Goal: Check status: Check status

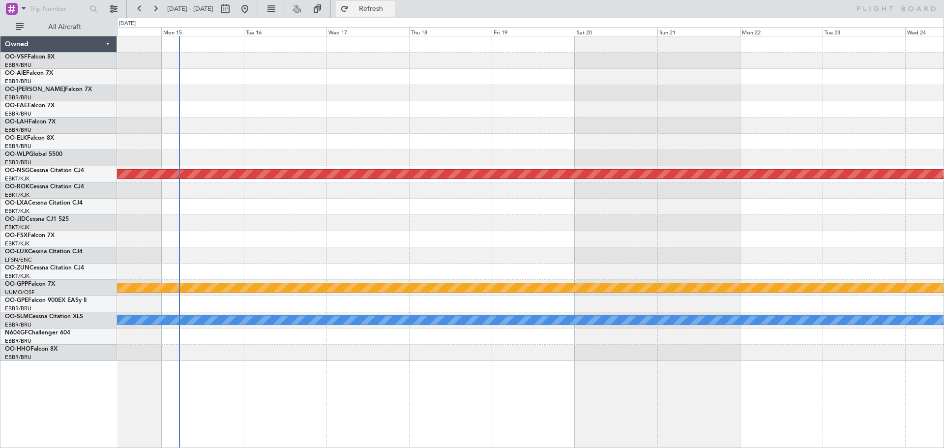
click at [392, 8] on span "Refresh" at bounding box center [370, 8] width 41 height 7
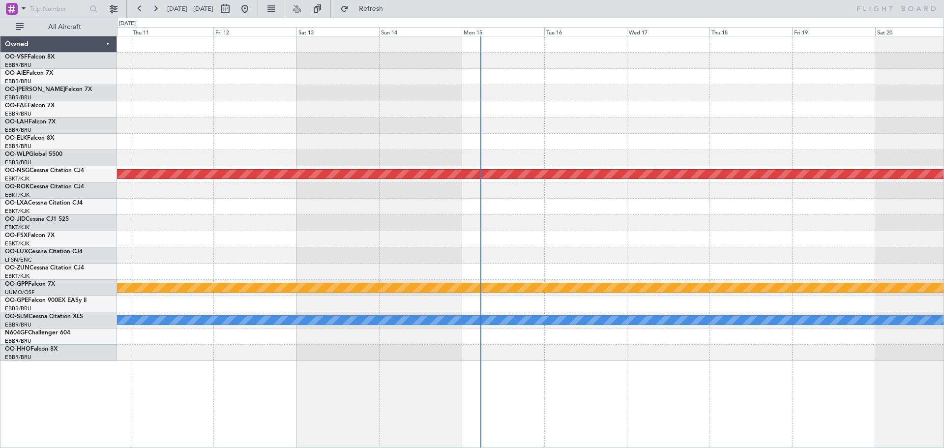
click at [565, 126] on div at bounding box center [530, 125] width 826 height 16
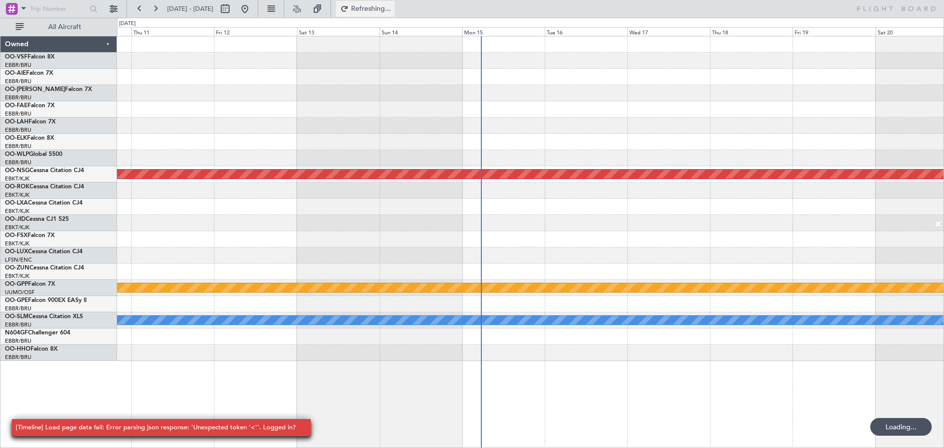
click at [392, 10] on span "Refreshing..." at bounding box center [370, 8] width 41 height 7
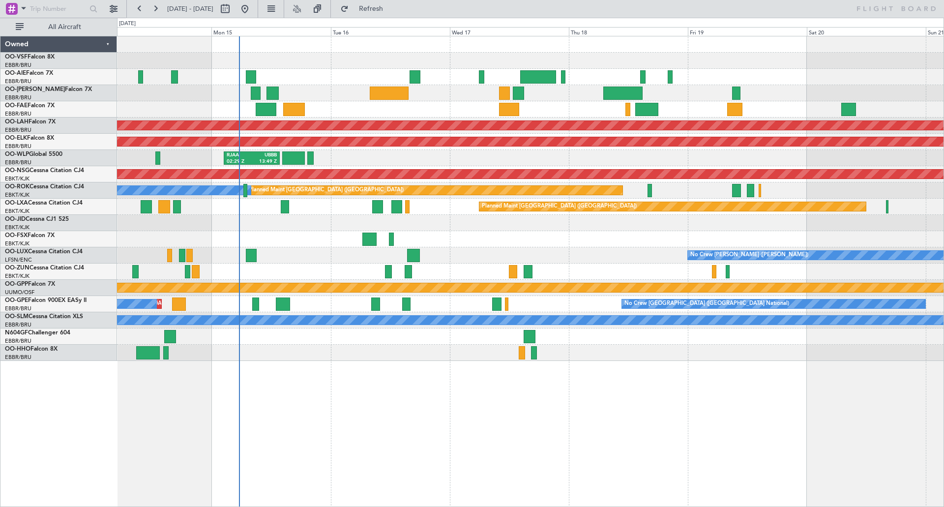
click at [544, 443] on div "Planned Maint [PERSON_NAME]-[GEOGRAPHIC_DATA][PERSON_NAME] ([GEOGRAPHIC_DATA][P…" at bounding box center [530, 271] width 827 height 471
